Goal: Information Seeking & Learning: Learn about a topic

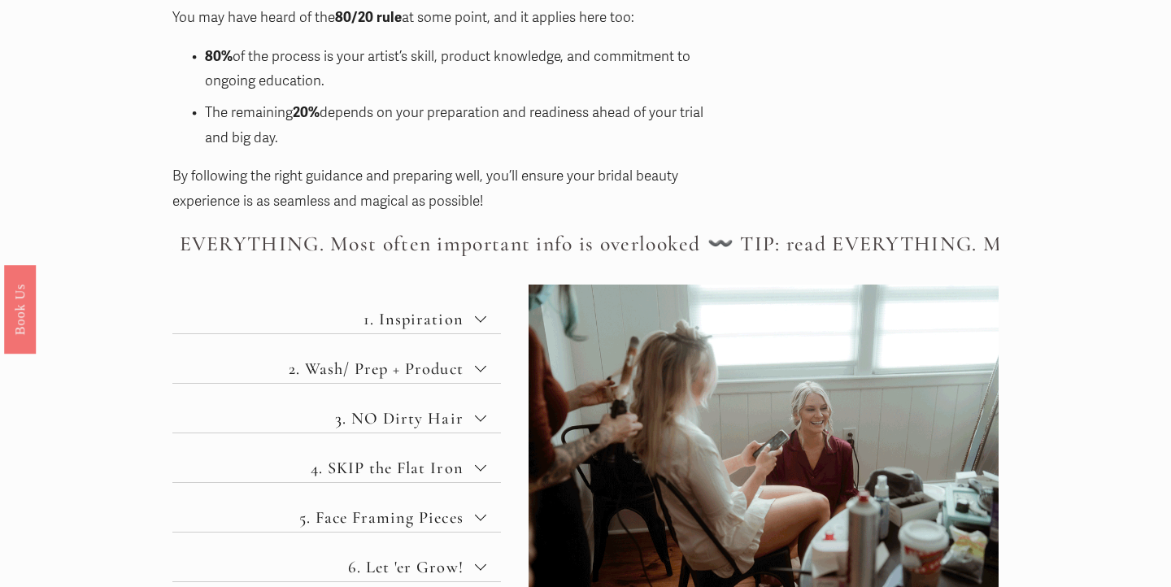
scroll to position [530, 0]
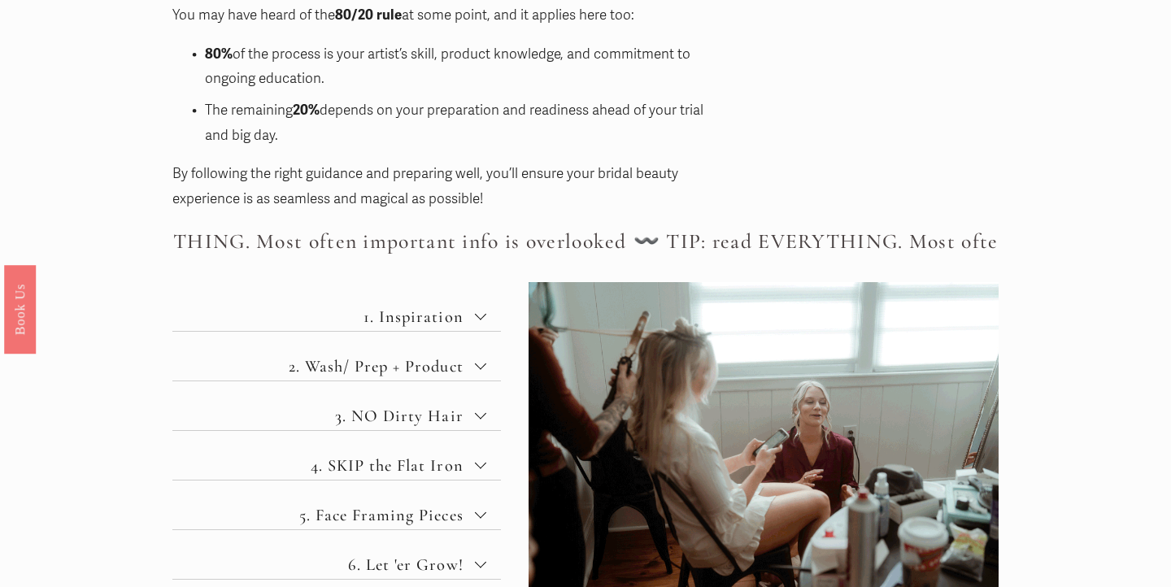
click at [448, 307] on span "1. Inspiration" at bounding box center [342, 317] width 263 height 20
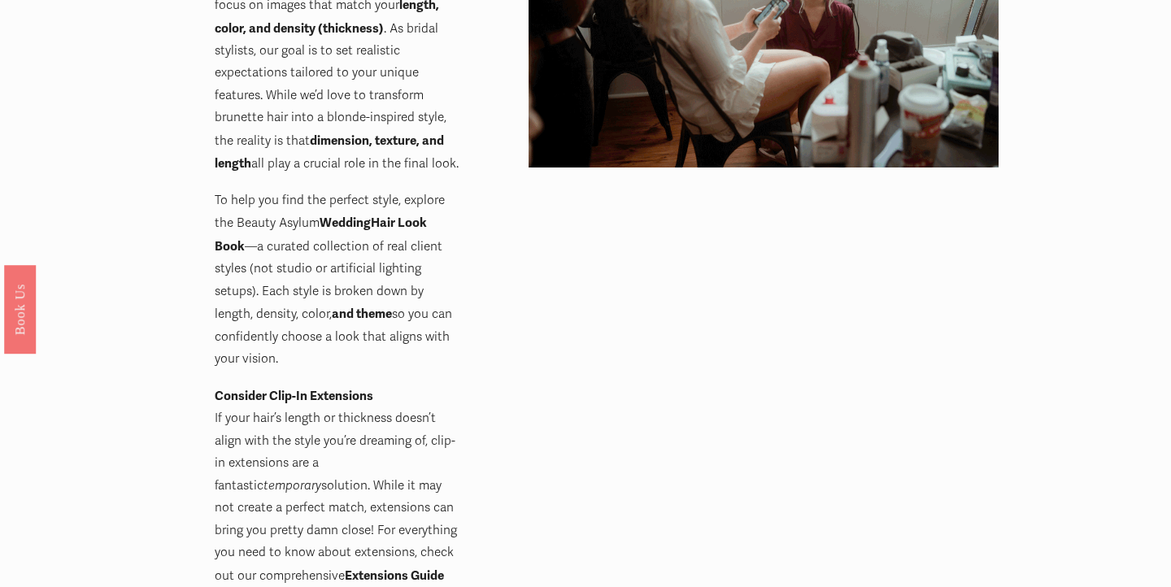
scroll to position [978, 0]
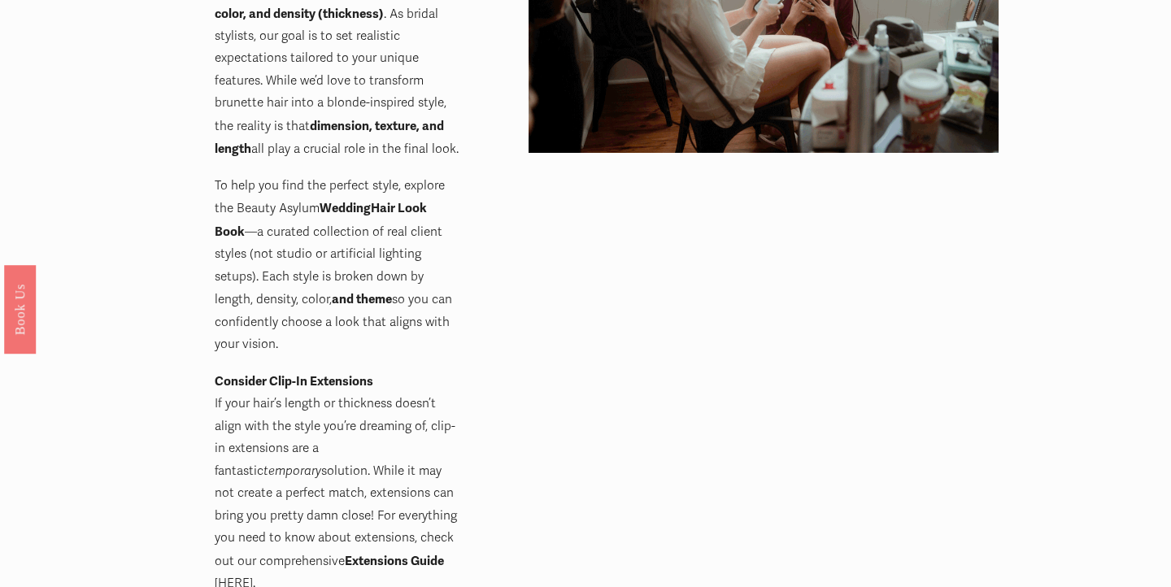
click at [374, 200] on strong "Hair Look Book" at bounding box center [322, 219] width 215 height 38
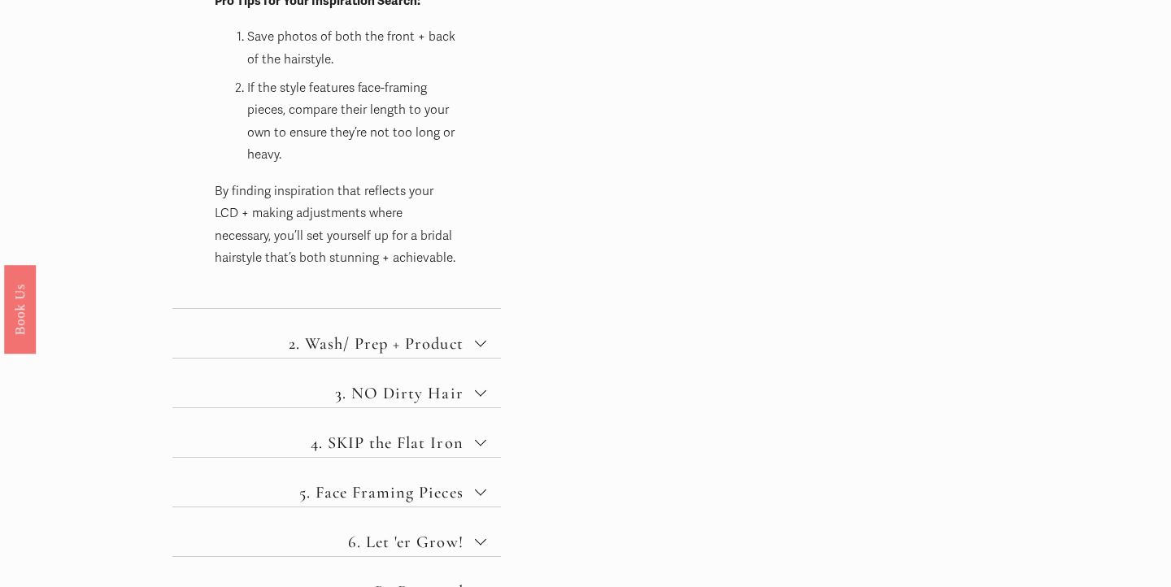
scroll to position [1599, 0]
click at [434, 332] on span "2. Wash/ Prep + Product" at bounding box center [342, 342] width 263 height 20
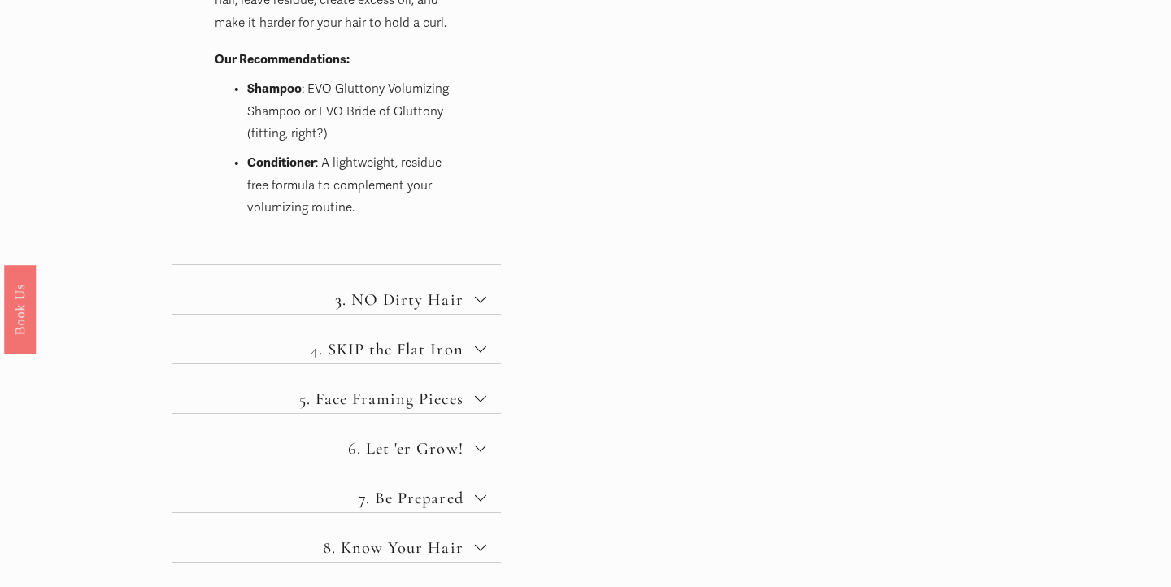
scroll to position [1355, 0]
click at [440, 263] on button "3. NO Dirty Hair" at bounding box center [336, 287] width 328 height 49
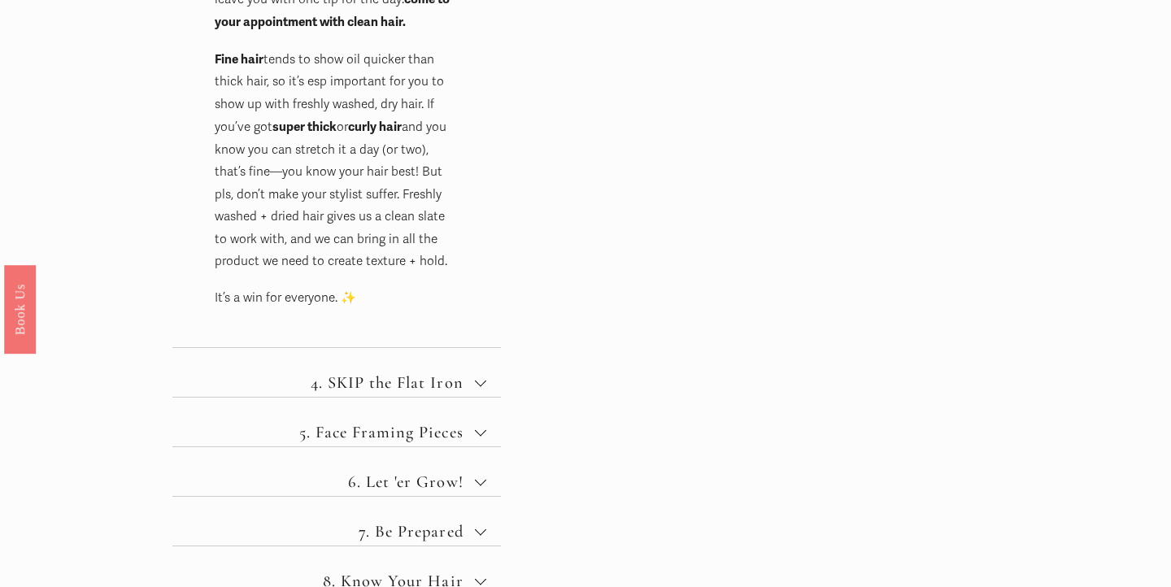
scroll to position [1168, 0]
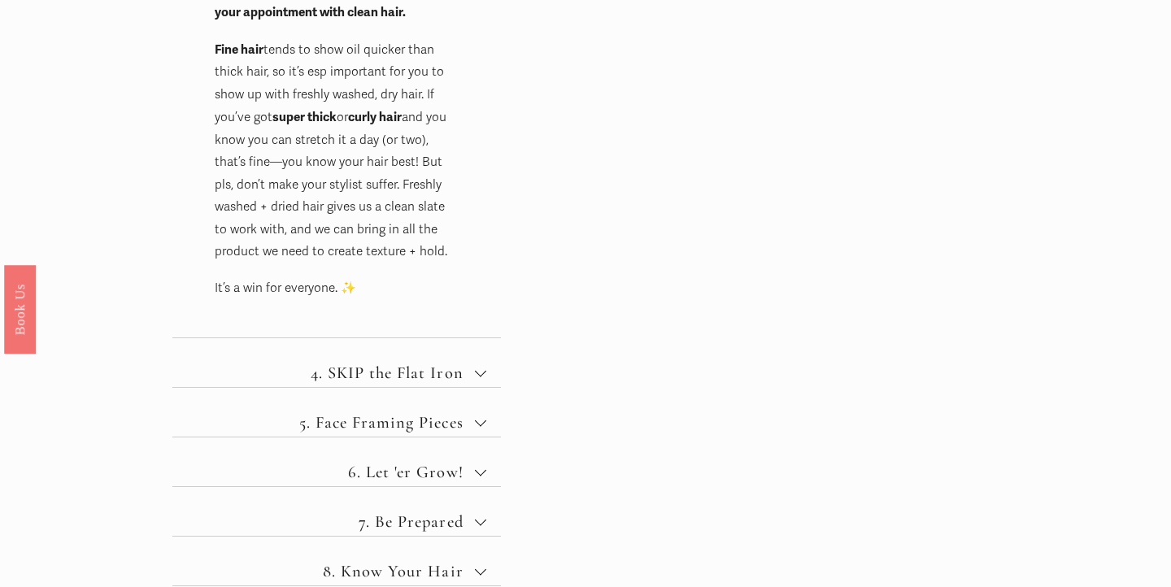
click at [402, 363] on span "4. SKIP the Flat Iron" at bounding box center [342, 373] width 263 height 20
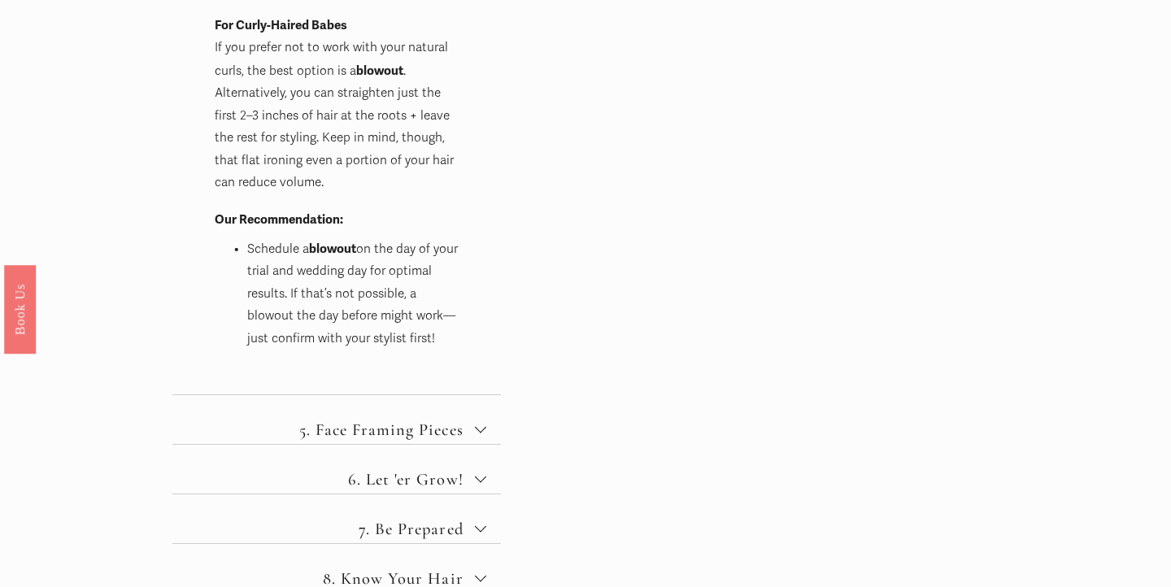
scroll to position [1281, 0]
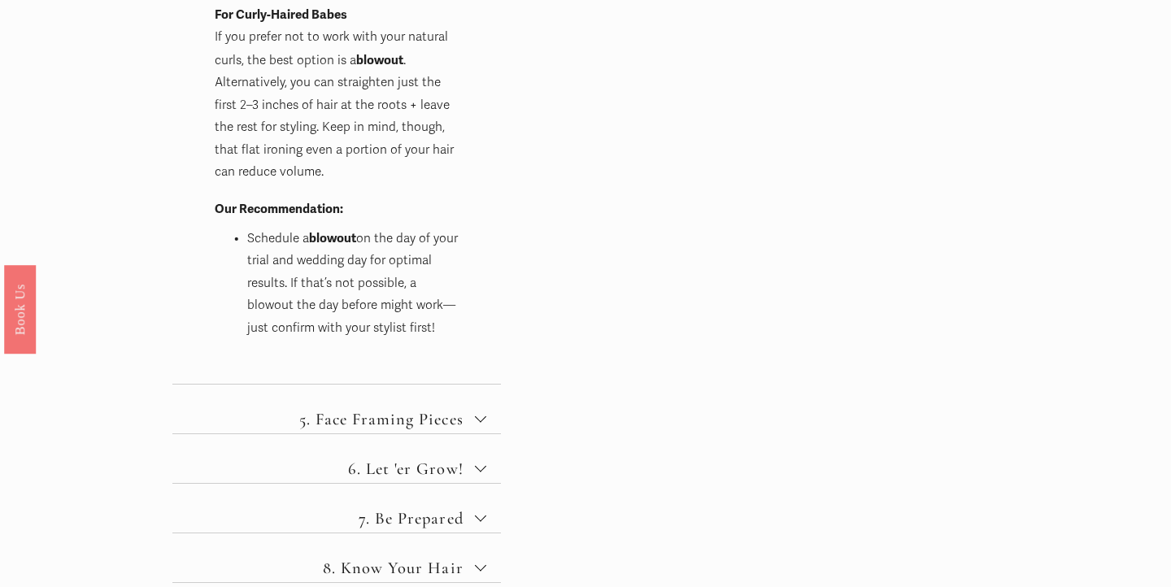
click at [417, 385] on button "5. Face Framing Pieces" at bounding box center [336, 409] width 328 height 49
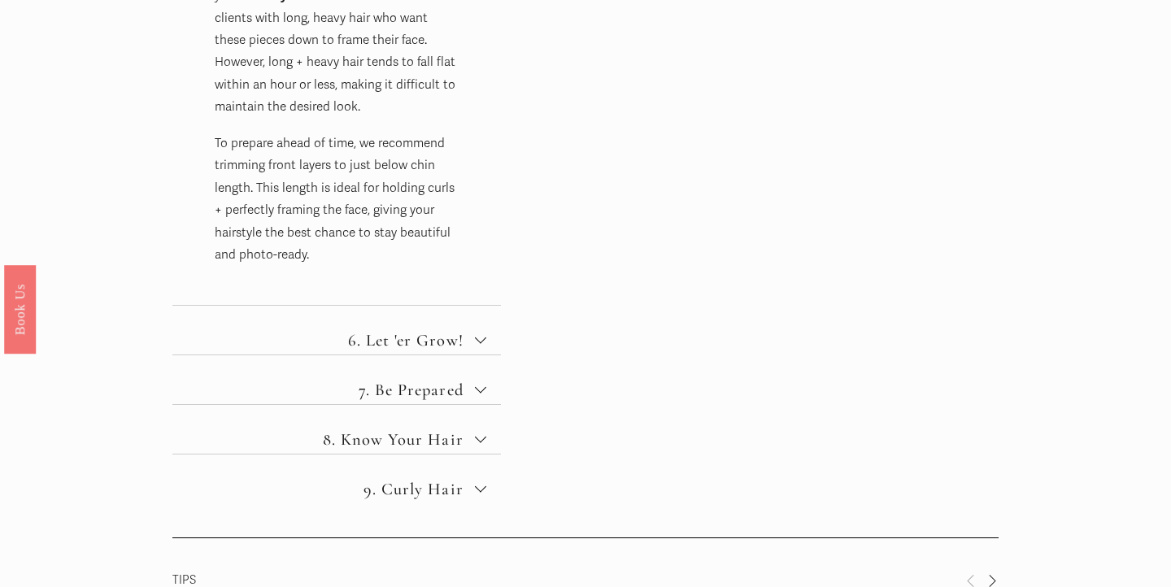
scroll to position [1230, 0]
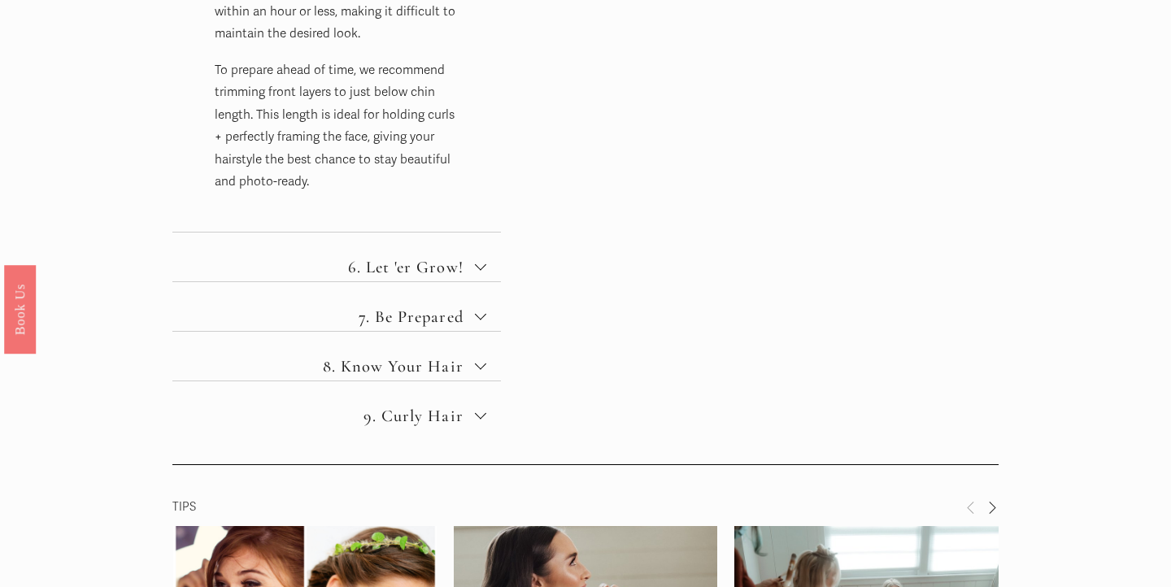
click at [437, 262] on span "6. Let 'er Grow!" at bounding box center [342, 267] width 263 height 20
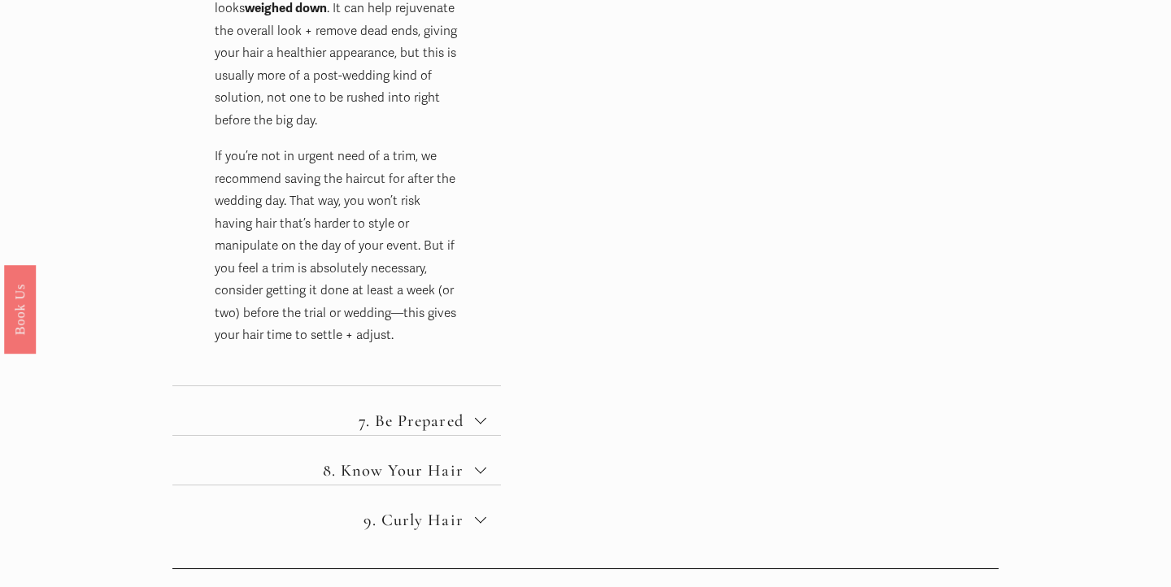
scroll to position [1498, 0]
click at [438, 410] on span "7. Be Prepared" at bounding box center [342, 420] width 263 height 20
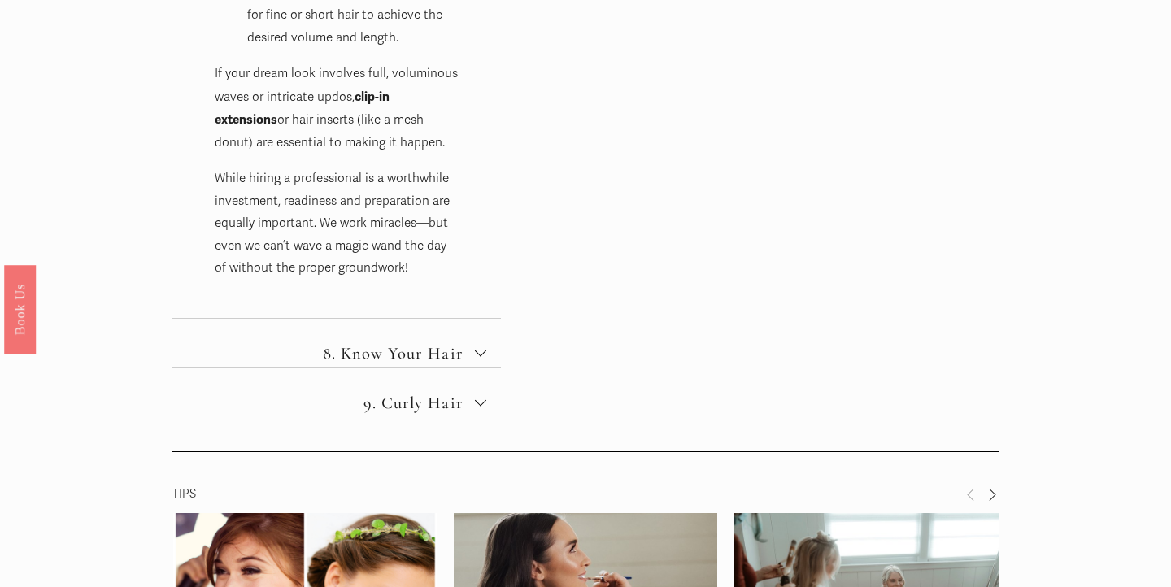
scroll to position [1754, 0]
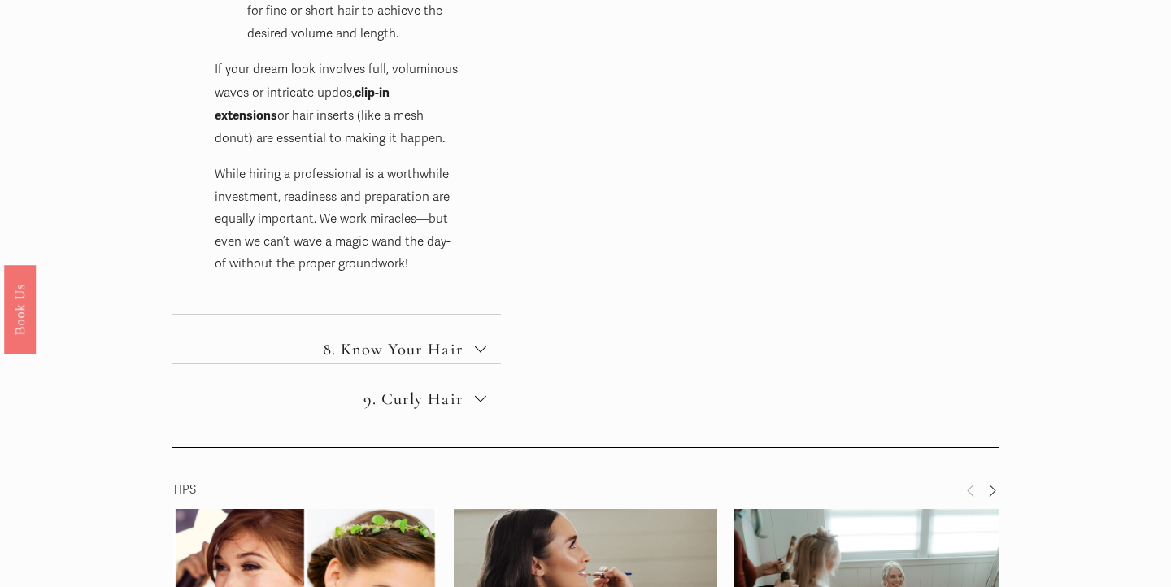
click at [361, 339] on span "8. Know Your Hair" at bounding box center [342, 349] width 263 height 20
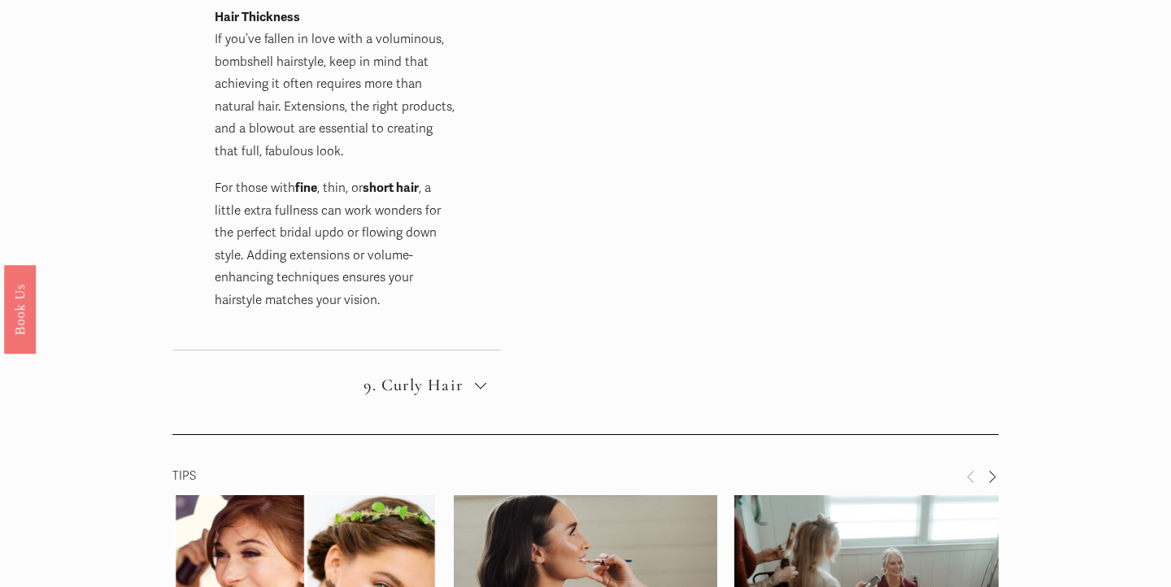
scroll to position [1677, 0]
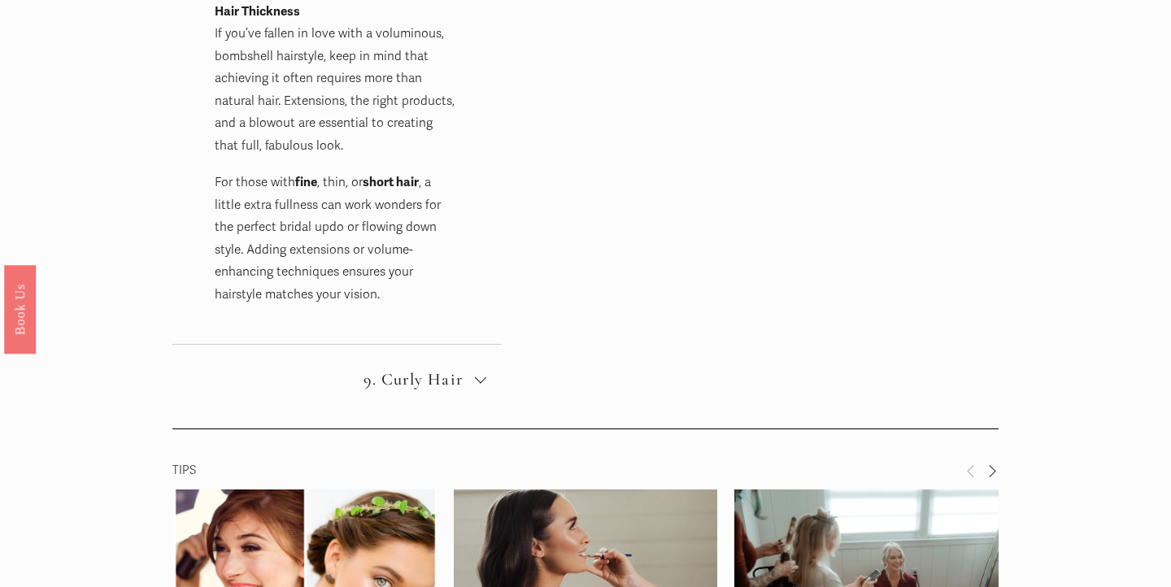
click at [369, 346] on button "9. Curly Hair" at bounding box center [336, 369] width 328 height 49
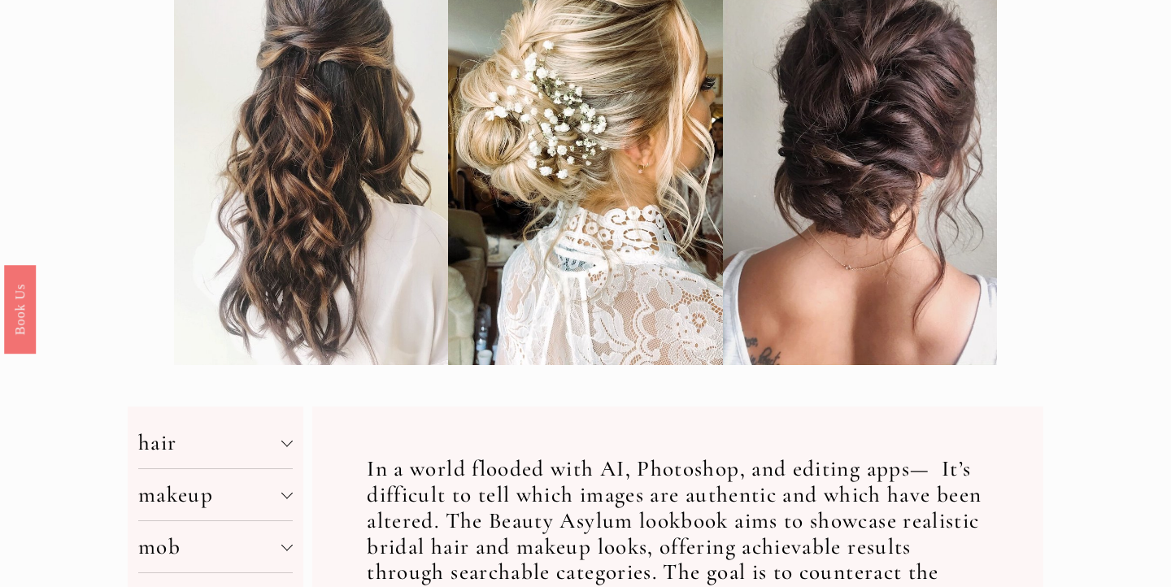
scroll to position [267, 0]
